Goal: Information Seeking & Learning: Learn about a topic

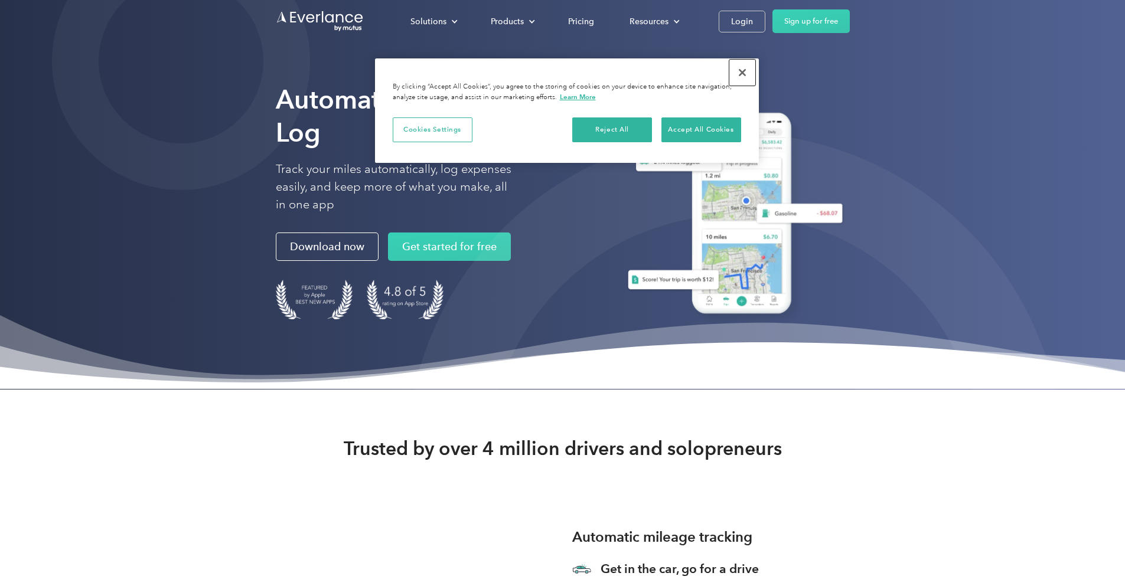
click at [740, 73] on button "Close" at bounding box center [742, 73] width 26 height 26
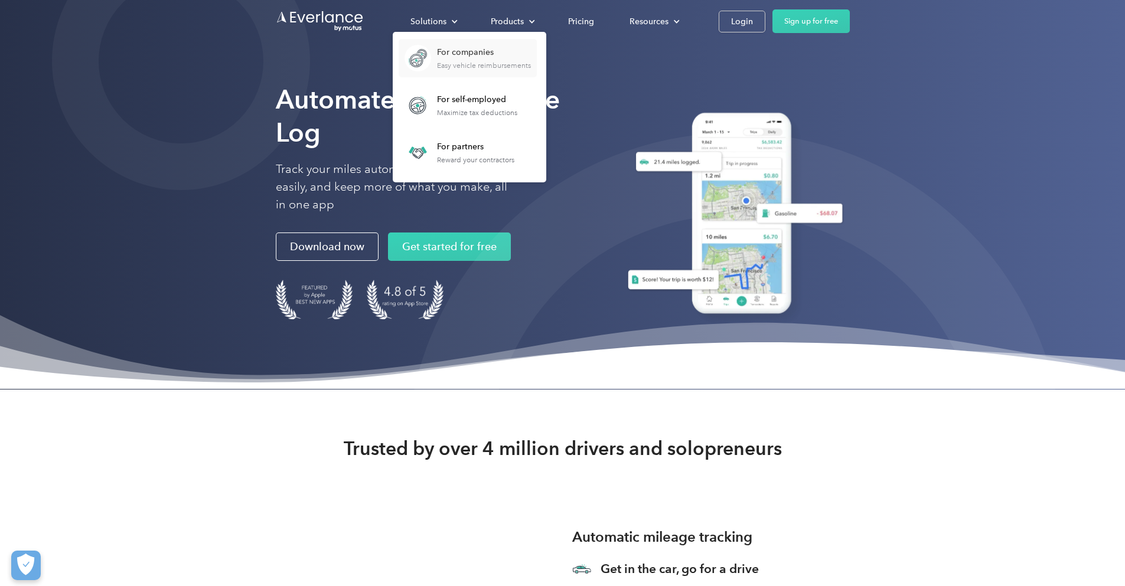
click at [531, 60] on div "For companies Easy vehicle reimbursements" at bounding box center [484, 58] width 94 height 23
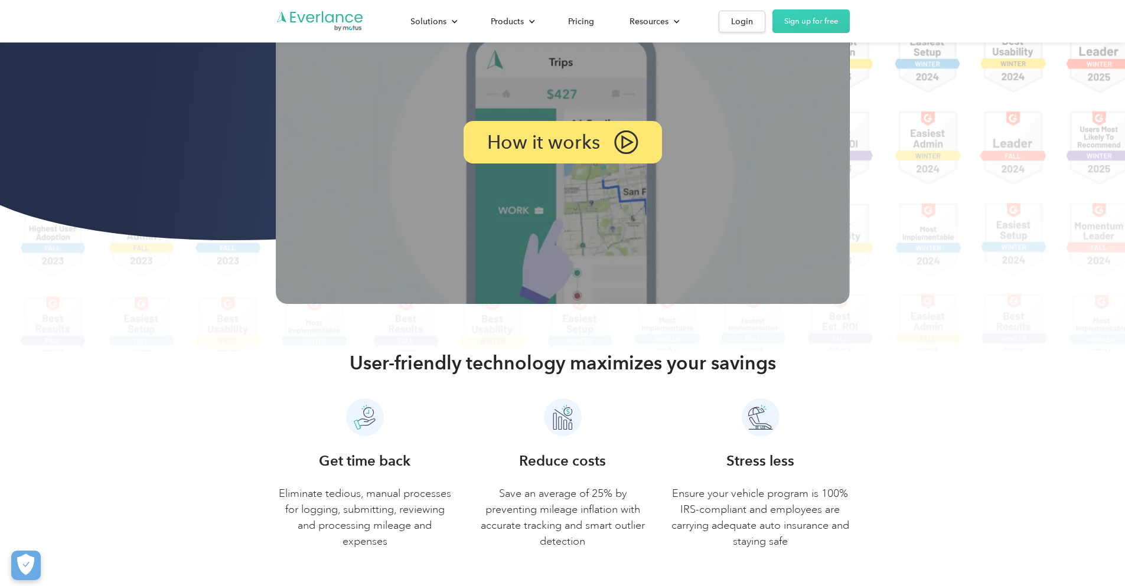
scroll to position [258, 0]
click at [653, 165] on div "How it works" at bounding box center [562, 142] width 208 height 45
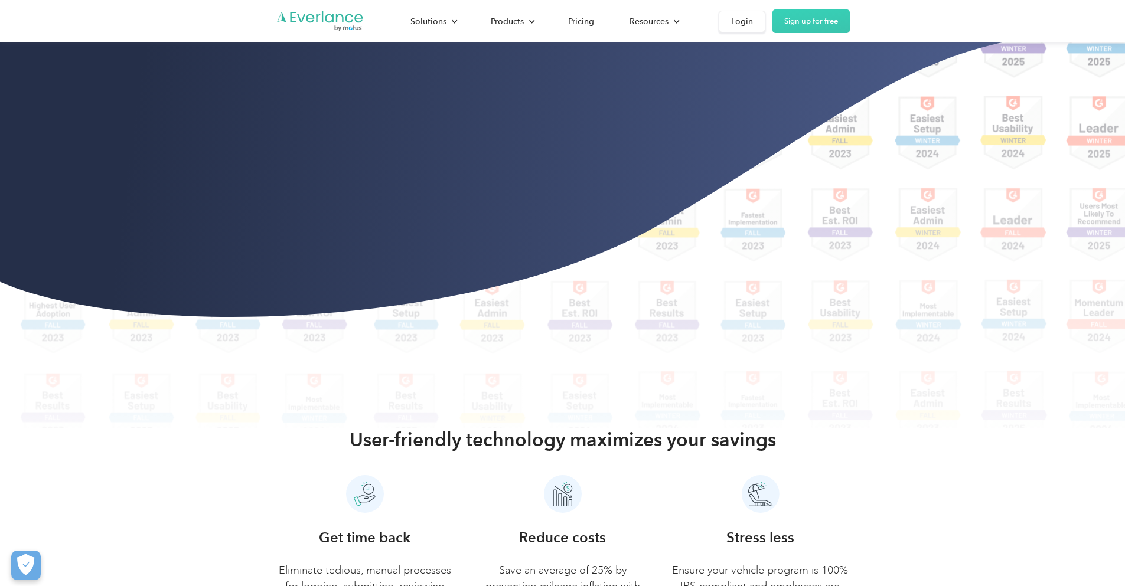
scroll to position [180, 0]
click at [594, 18] on div "Pricing" at bounding box center [581, 21] width 26 height 15
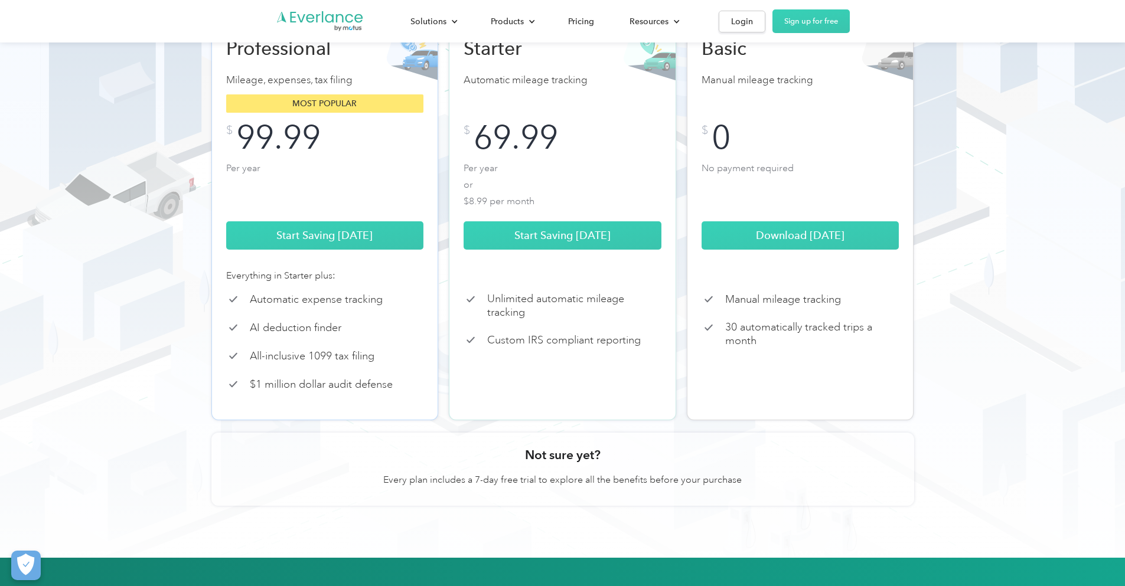
scroll to position [187, 0]
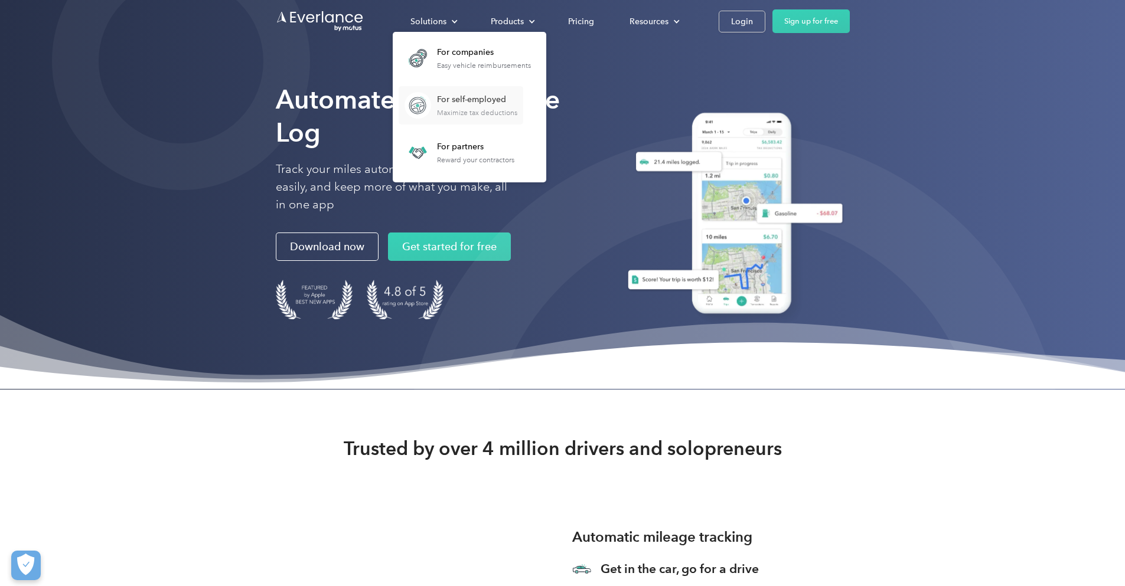
click at [517, 102] on div "For self-employed" at bounding box center [477, 100] width 80 height 12
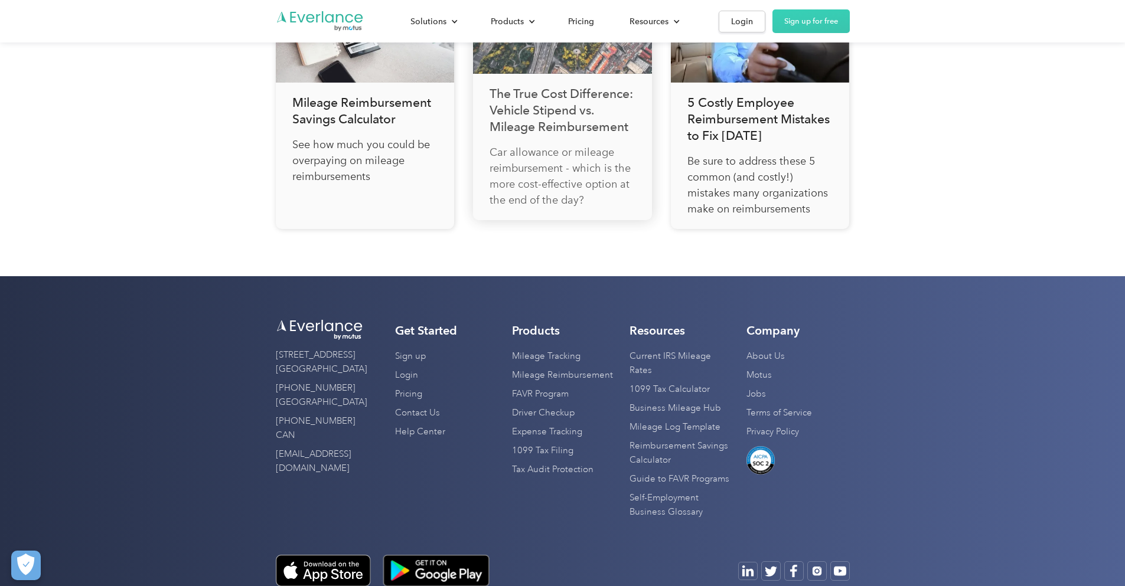
scroll to position [4145, 0]
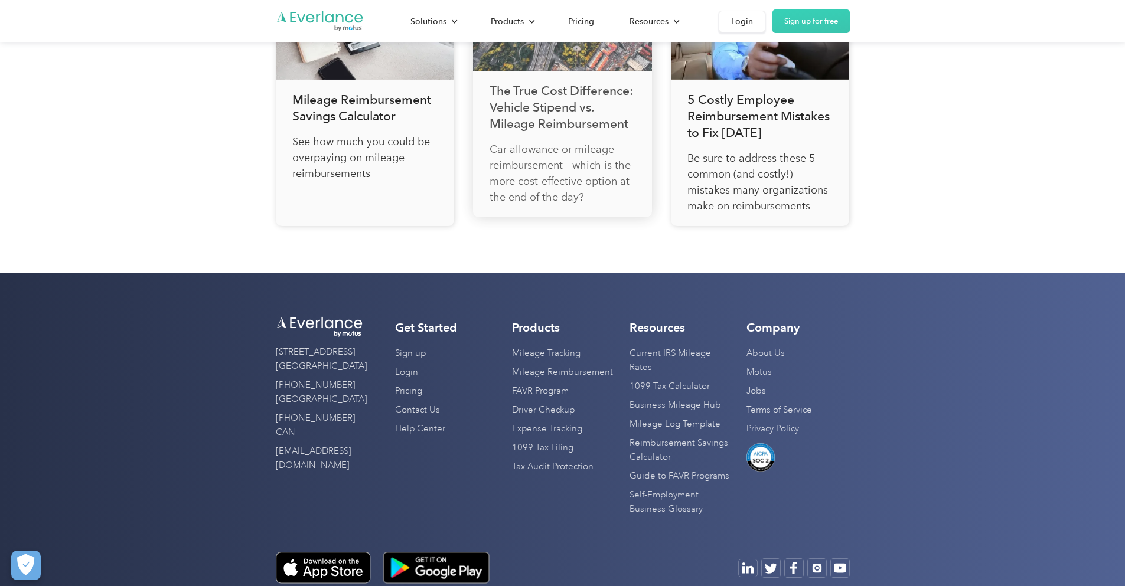
click at [595, 205] on p "Car allowance or mileage reimbursement - which is the more cost-effective optio…" at bounding box center [562, 174] width 146 height 64
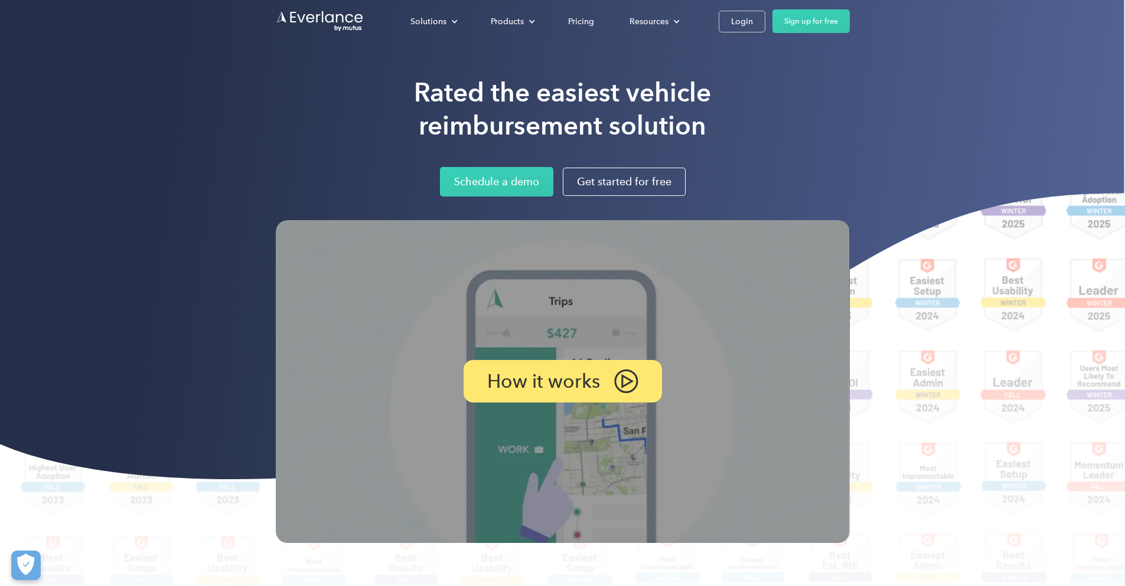
scroll to position [17, 0]
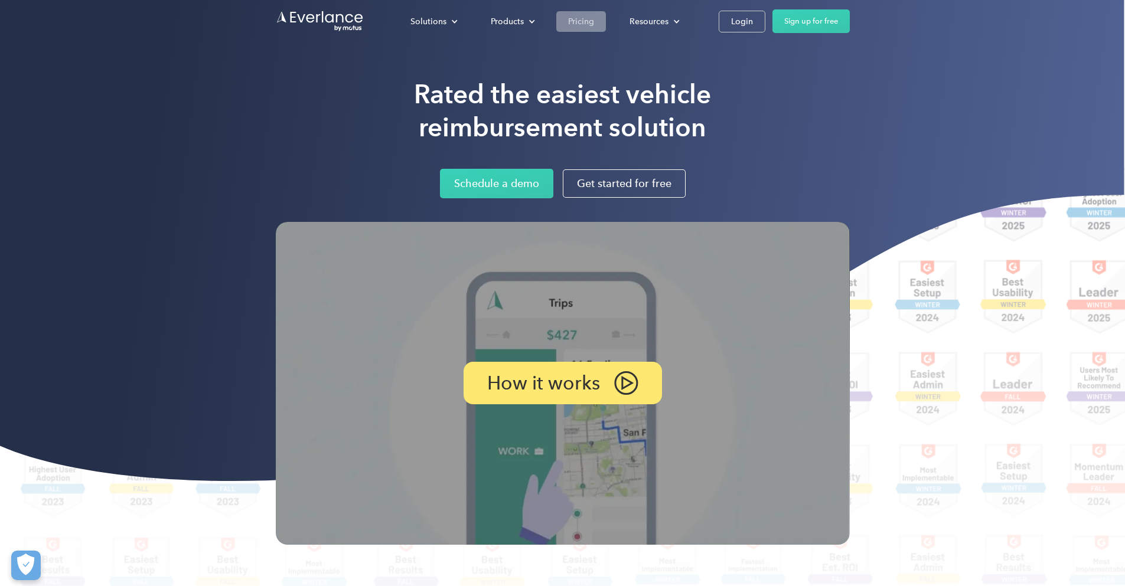
click at [594, 19] on div "Pricing" at bounding box center [581, 21] width 26 height 15
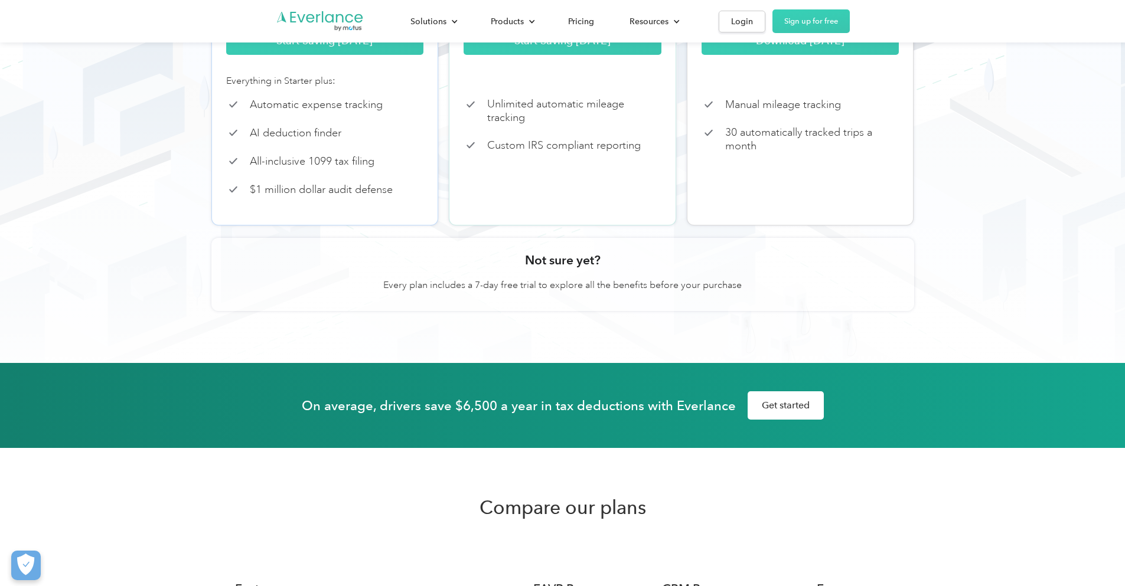
scroll to position [383, 0]
